Goal: Task Accomplishment & Management: Manage account settings

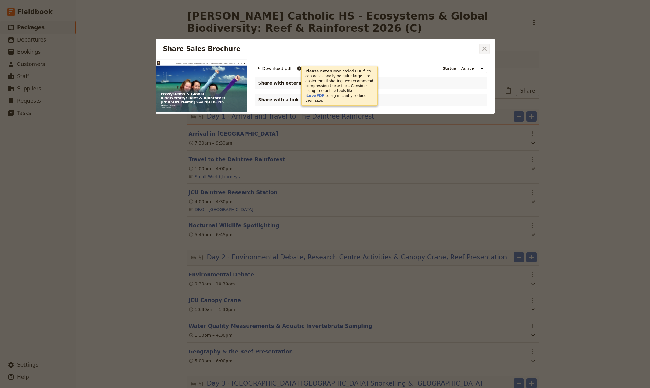
click at [483, 49] on icon "Close dialog" at bounding box center [484, 48] width 7 height 7
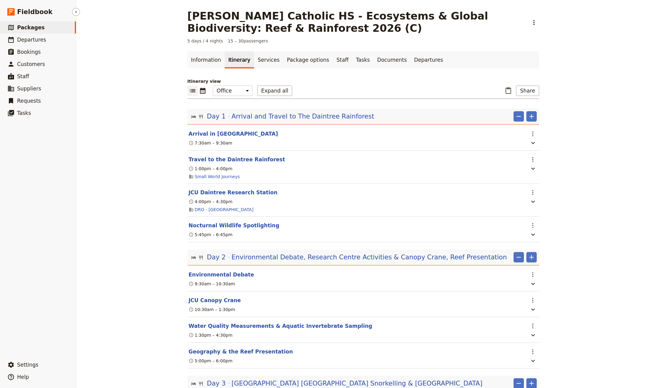
click at [21, 27] on span "Packages" at bounding box center [30, 27] width 27 height 6
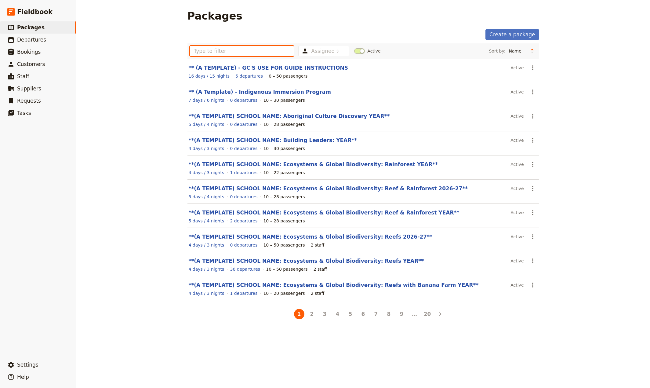
click at [244, 53] on input "text" at bounding box center [242, 51] width 104 height 10
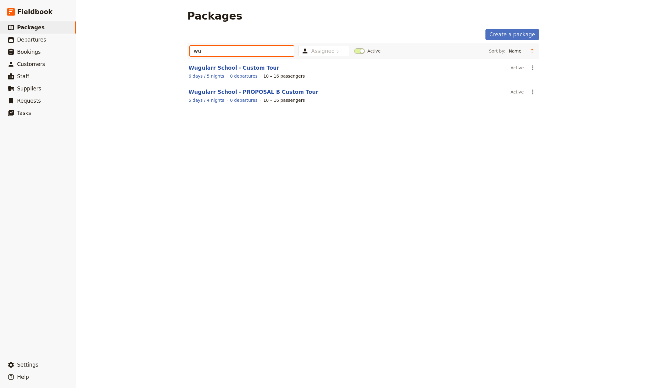
type input "wul"
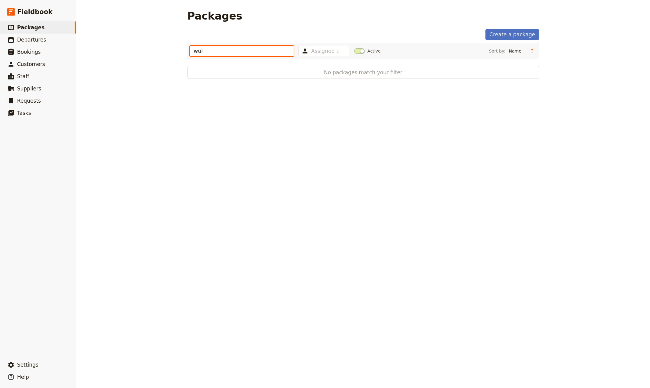
drag, startPoint x: 210, startPoint y: 54, endPoint x: 171, endPoint y: 54, distance: 39.1
click at [190, 54] on input "wul" at bounding box center [242, 51] width 104 height 10
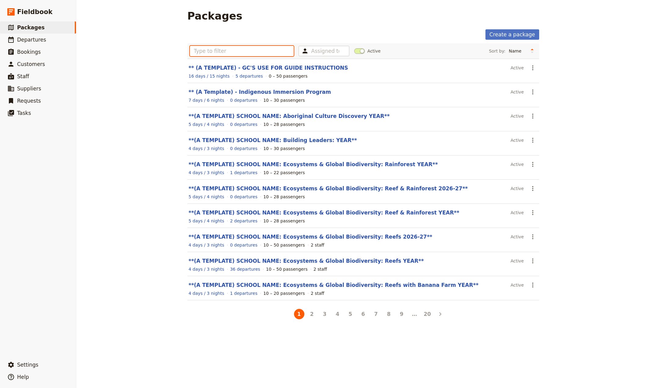
click at [195, 53] on input "text" at bounding box center [242, 51] width 104 height 10
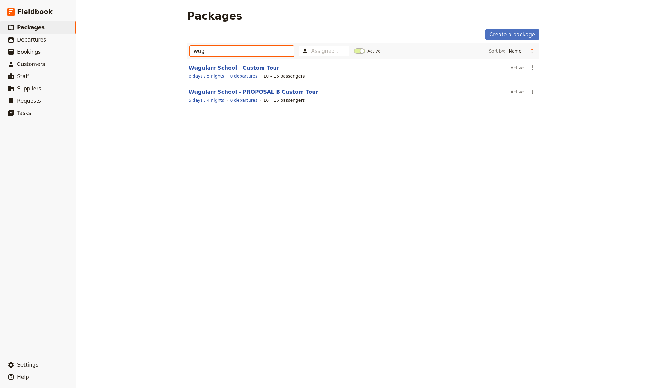
type input "wug"
click at [219, 92] on link "Wugularr School - PROPOSAL B Custom Tour" at bounding box center [254, 92] width 130 height 6
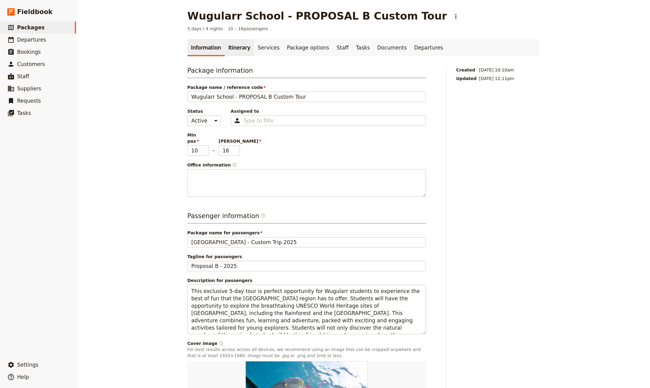
drag, startPoint x: 234, startPoint y: 50, endPoint x: 239, endPoint y: 49, distance: 4.3
click at [235, 50] on link "Itinerary" at bounding box center [239, 47] width 29 height 17
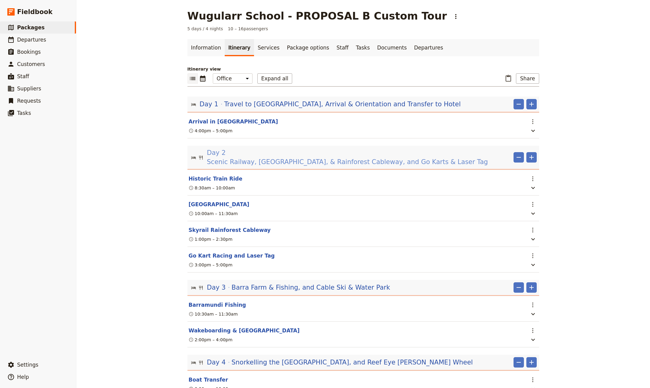
click at [318, 157] on span "Scenic Railway, [GEOGRAPHIC_DATA], & Rainforest Cableway, and Go Karts & Laser …" at bounding box center [347, 161] width 281 height 9
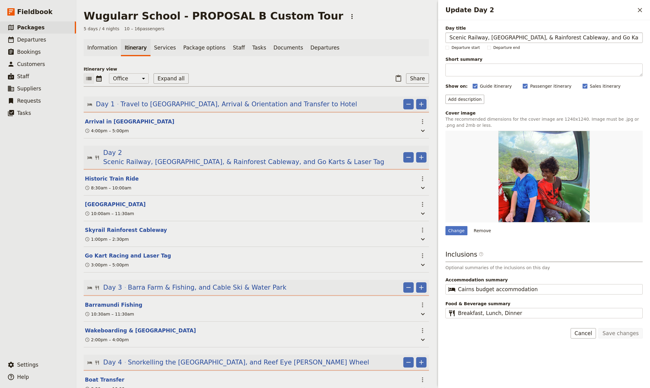
click at [529, 38] on input "Scenic Railway, [GEOGRAPHIC_DATA], & Rainforest Cableway, and Go Karts & Laser …" at bounding box center [543, 37] width 197 height 10
click at [572, 39] on input "Scenic Railway, [GEOGRAPHIC_DATA], Rainforest Cableway, and Go Karts & Laser Tag" at bounding box center [543, 37] width 197 height 10
type input "Scenic Railway, [GEOGRAPHIC_DATA], Rainforest Cableway and Go Karts & Laser Tag"
click at [618, 334] on button "Save changes" at bounding box center [620, 333] width 44 height 10
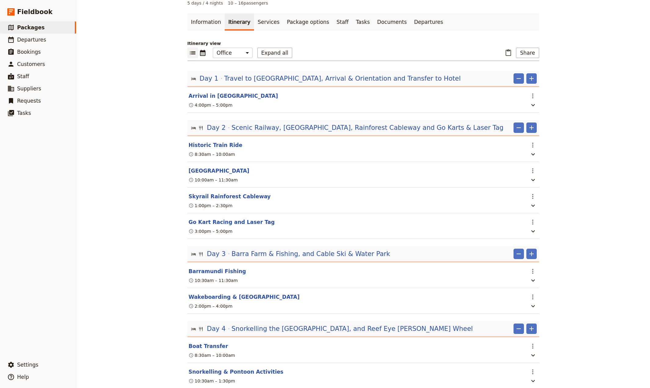
scroll to position [40, 0]
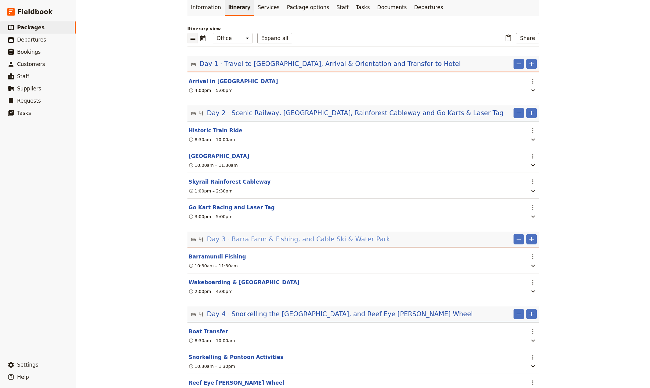
click at [300, 240] on span "Barra Farm & Fishing, and Cable Ski & Water Park" at bounding box center [310, 238] width 158 height 9
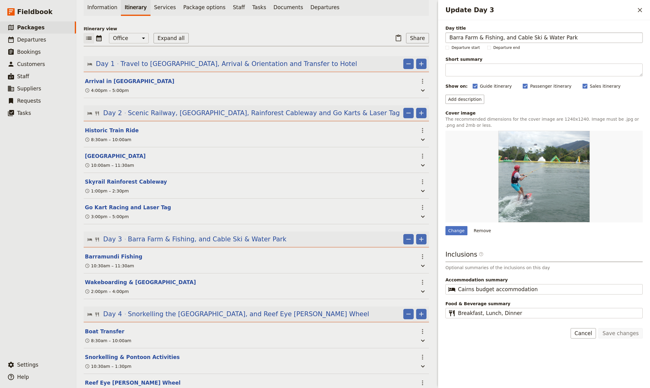
click at [499, 39] on input "Barra Farm & Fishing, and Cable Ski & Water Park" at bounding box center [543, 37] width 197 height 10
type input "Barra Farm & Fishing, Cable Ski & [GEOGRAPHIC_DATA]"
click at [626, 336] on button "Save changes" at bounding box center [620, 333] width 44 height 10
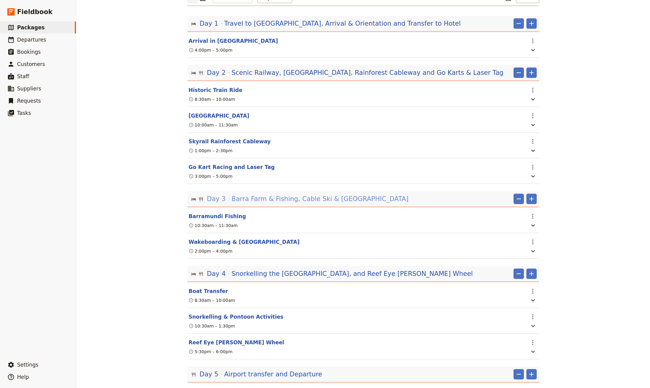
scroll to position [121, 0]
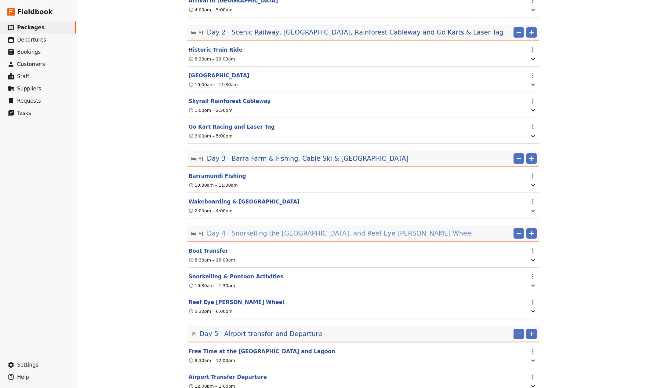
click at [314, 237] on span "Snorkelling the [GEOGRAPHIC_DATA], and Reef Eye [PERSON_NAME] Wheel" at bounding box center [351, 233] width 241 height 9
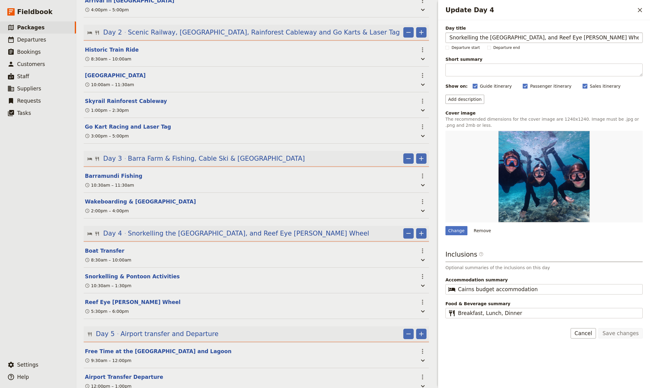
click at [542, 39] on input "Snorkelling the [GEOGRAPHIC_DATA], and Reef Eye [PERSON_NAME] Wheel" at bounding box center [543, 37] width 197 height 10
type input "Snorkelling the [GEOGRAPHIC_DATA] and Reef Eye [PERSON_NAME] Wheel"
click at [613, 334] on button "Save changes" at bounding box center [620, 333] width 44 height 10
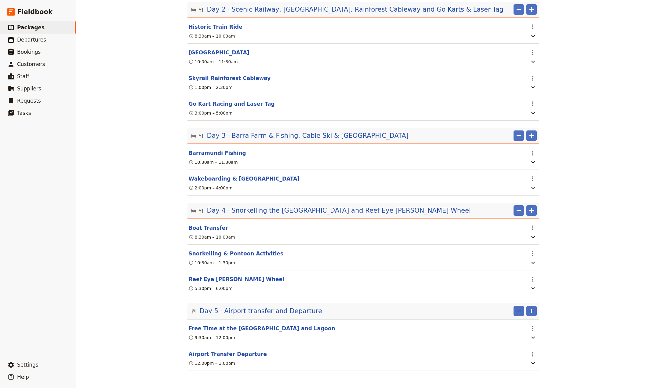
scroll to position [0, 0]
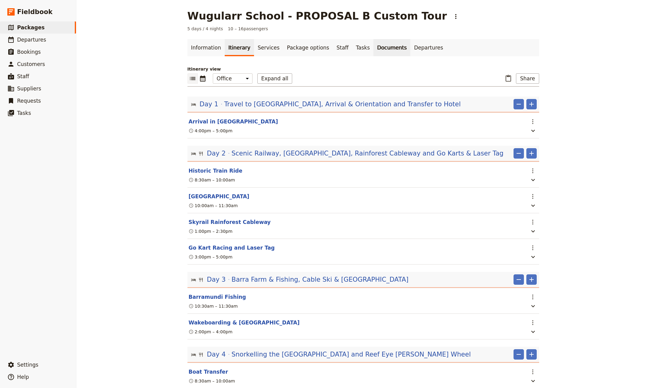
click at [373, 47] on link "Documents" at bounding box center [391, 47] width 37 height 17
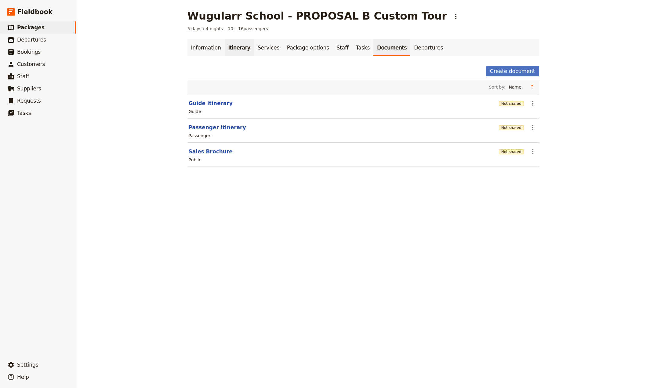
click at [234, 51] on link "Itinerary" at bounding box center [239, 47] width 29 height 17
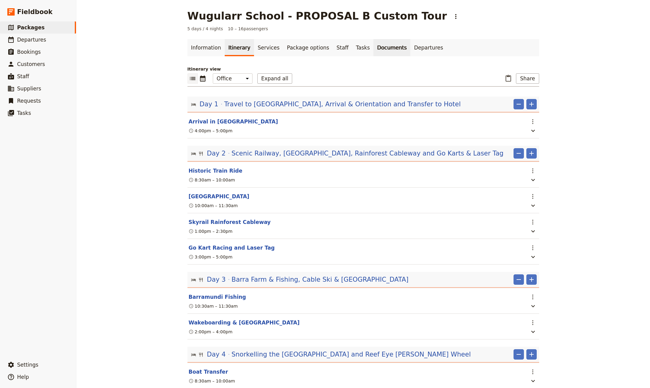
click at [373, 42] on link "Documents" at bounding box center [391, 47] width 37 height 17
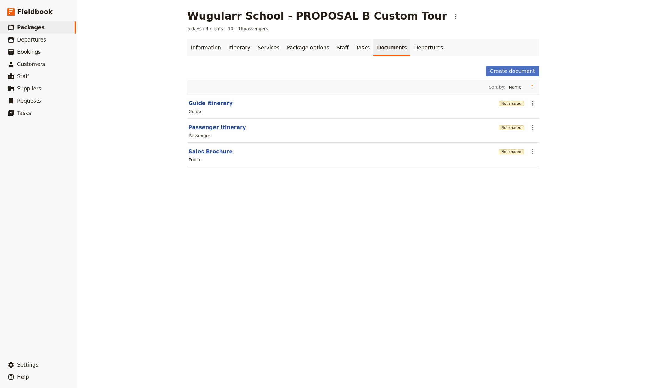
click at [198, 154] on button "Sales Brochure" at bounding box center [211, 151] width 44 height 7
select select "DEFAULT"
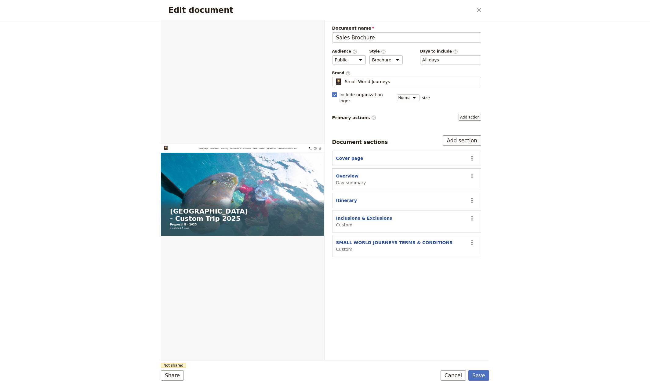
click at [355, 215] on button "Inclusions & Exclusions" at bounding box center [364, 218] width 56 height 6
select select "CUSTOM"
select select "default"
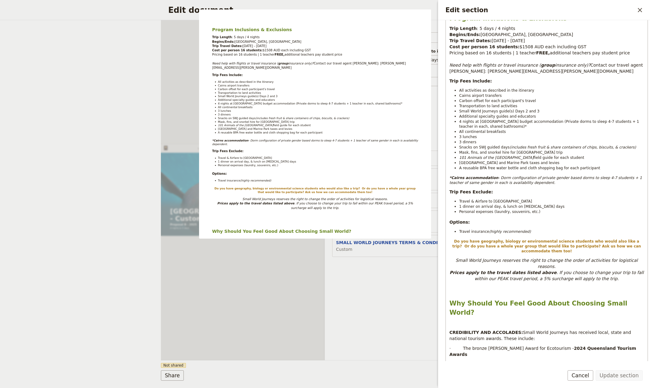
scroll to position [121, 0]
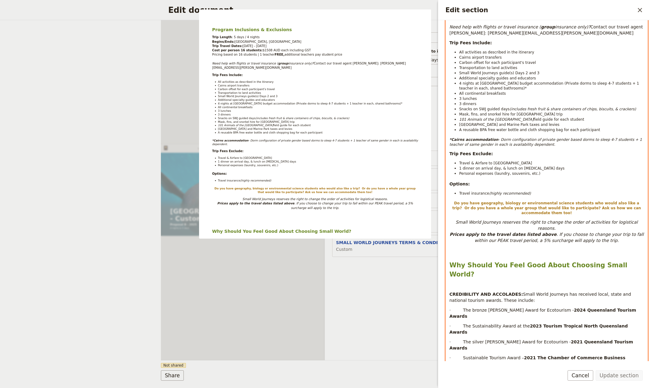
select select "paragraph-small"
drag, startPoint x: 495, startPoint y: 162, endPoint x: 458, endPoint y: 163, distance: 37.3
click at [459, 165] on li "1 dinner on arrival day, & lunch on [MEDICAL_DATA] days" at bounding box center [551, 167] width 185 height 5
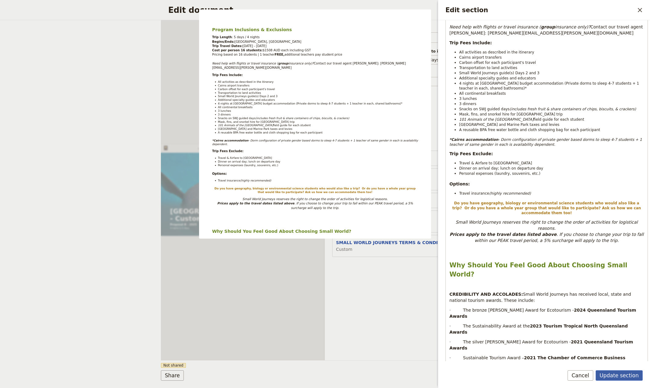
click at [608, 374] on button "Update section" at bounding box center [619, 375] width 47 height 10
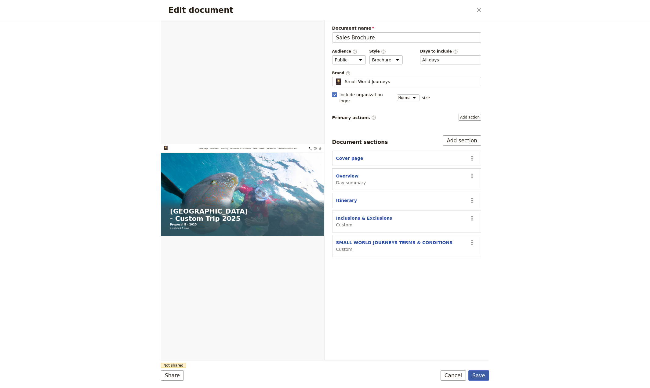
click at [473, 375] on button "Save" at bounding box center [478, 375] width 21 height 10
